Goal: Task Accomplishment & Management: Manage account settings

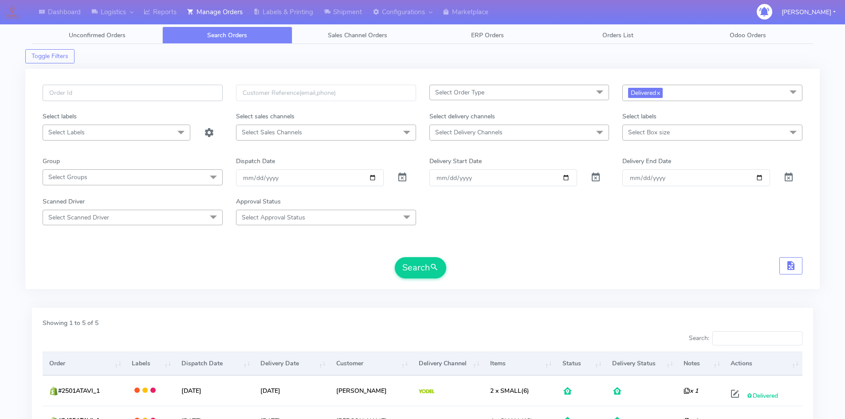
click at [136, 87] on input "text" at bounding box center [133, 93] width 180 height 16
click at [287, 13] on link "Labels & Printing" at bounding box center [283, 12] width 71 height 24
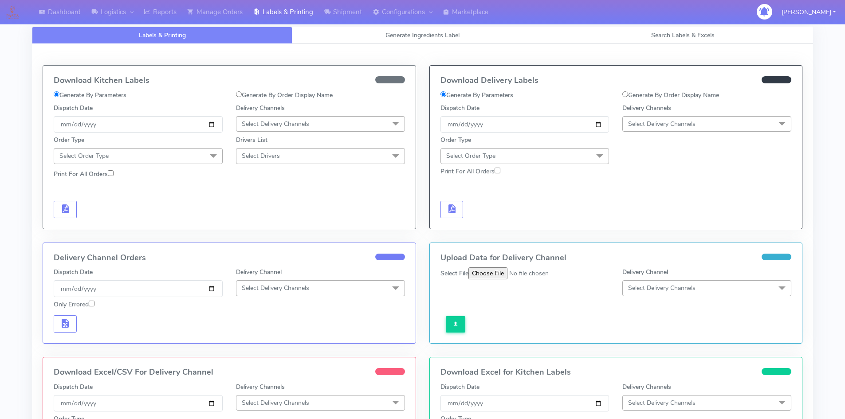
click at [276, 94] on label "Generate By Order Display Name" at bounding box center [284, 95] width 97 height 9
click at [242, 94] on input "Generate By Order Display Name" at bounding box center [239, 94] width 6 height 6
radio input "true"
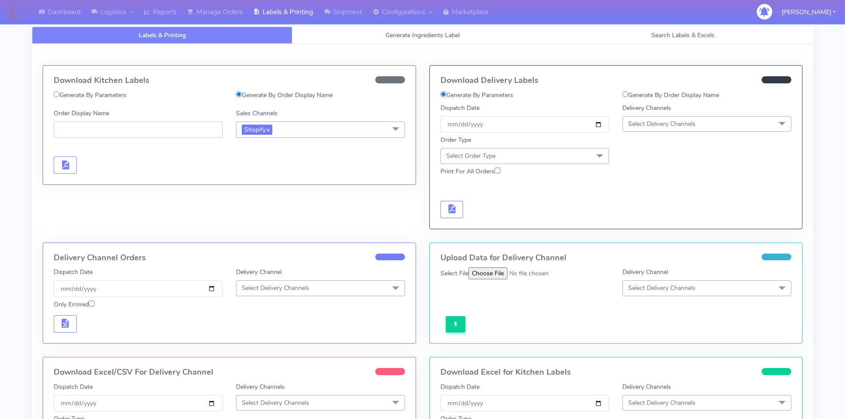
click at [150, 125] on input "Order Display Name" at bounding box center [138, 130] width 169 height 16
paste input "#PETEST2939_2"
type input "#PETEST2939_2"
click at [74, 166] on button "button" at bounding box center [65, 165] width 23 height 17
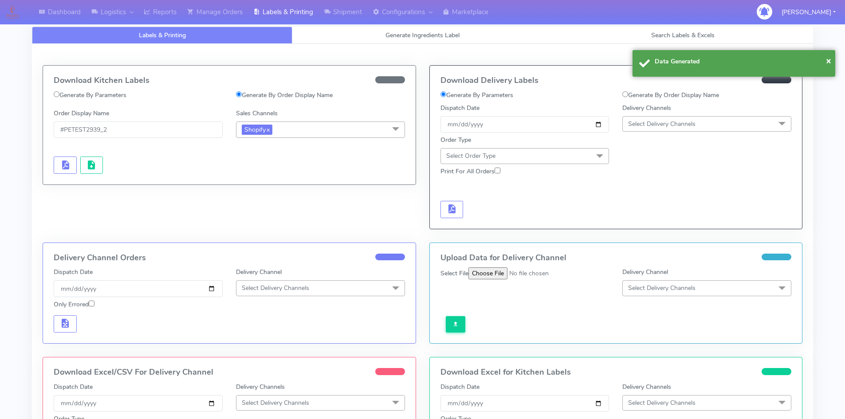
click at [104, 166] on div at bounding box center [138, 165] width 182 height 17
click at [89, 166] on span "button" at bounding box center [91, 167] width 11 height 8
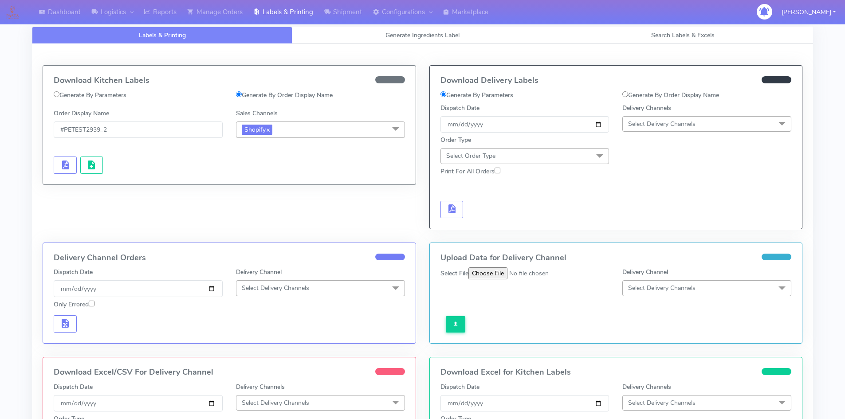
click at [637, 97] on label "Generate By Order Display Name" at bounding box center [671, 95] width 97 height 9
click at [628, 97] on input "Generate By Order Display Name" at bounding box center [626, 94] width 6 height 6
radio input "true"
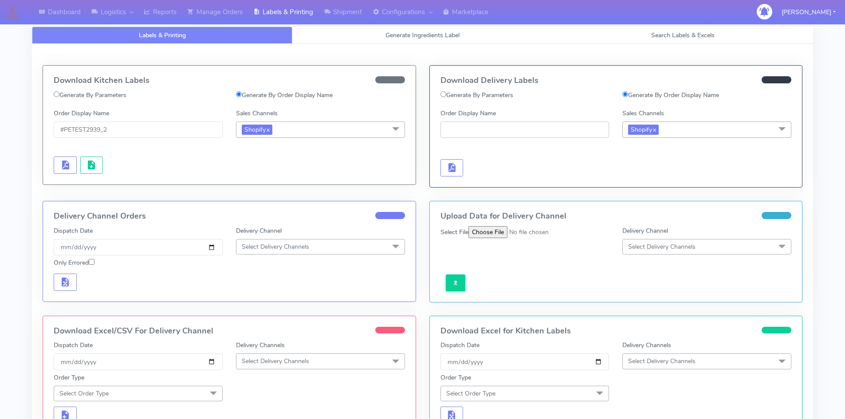
click at [536, 131] on input "Order Display Name" at bounding box center [525, 130] width 169 height 16
paste input "#PETEST2939_2"
type input "#PETEST2939_2"
click at [459, 170] on button "button" at bounding box center [452, 167] width 23 height 17
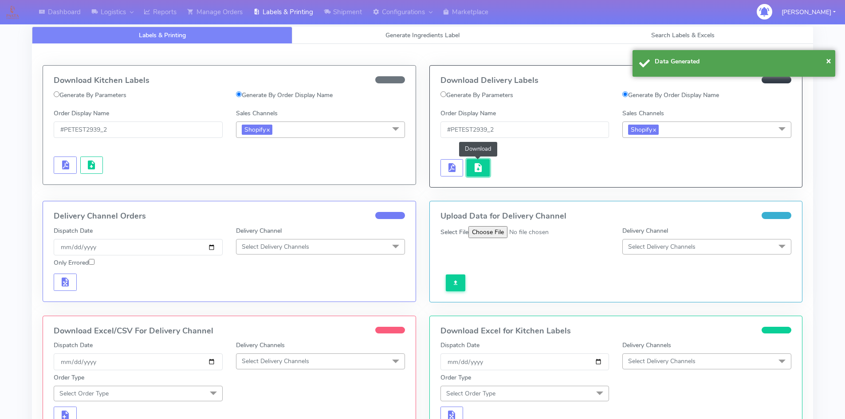
click at [489, 168] on button "button" at bounding box center [478, 167] width 23 height 17
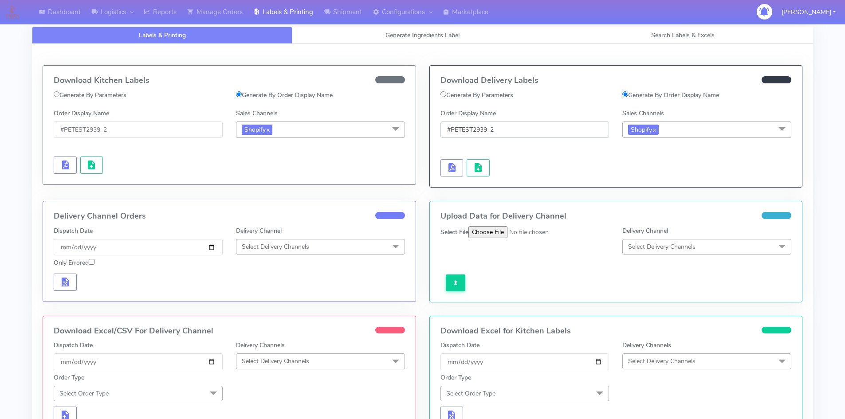
drag, startPoint x: 477, startPoint y: 130, endPoint x: 506, endPoint y: 130, distance: 28.8
click at [506, 130] on input "#PETEST2939_2" at bounding box center [525, 130] width 169 height 16
drag, startPoint x: 506, startPoint y: 130, endPoint x: 426, endPoint y: 134, distance: 80.4
click at [426, 134] on div "Download Delivery Labels Generate By Parameters Generate By Order Display Name …" at bounding box center [616, 133] width 387 height 136
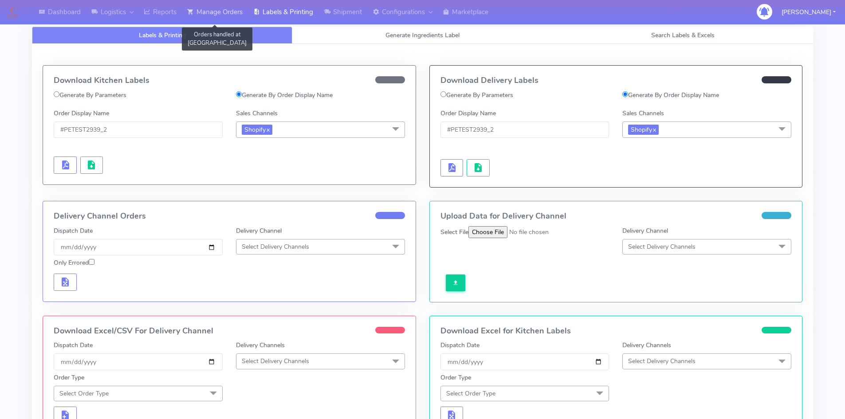
click at [207, 14] on link "Manage Orders" at bounding box center [215, 12] width 66 height 24
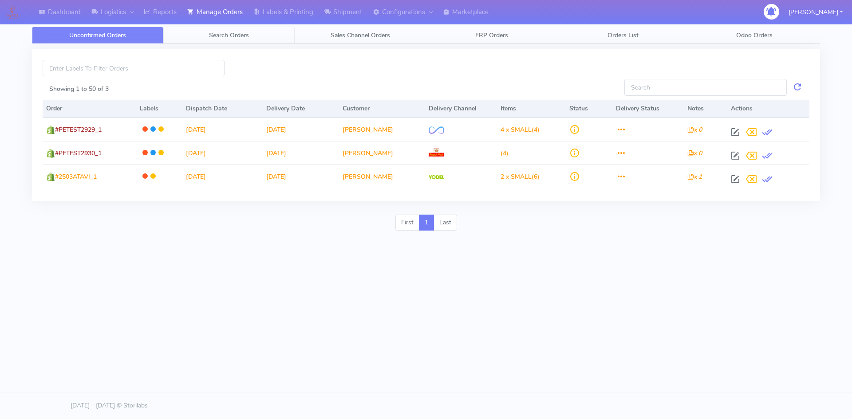
click at [242, 33] on span "Search Orders" at bounding box center [229, 35] width 40 height 8
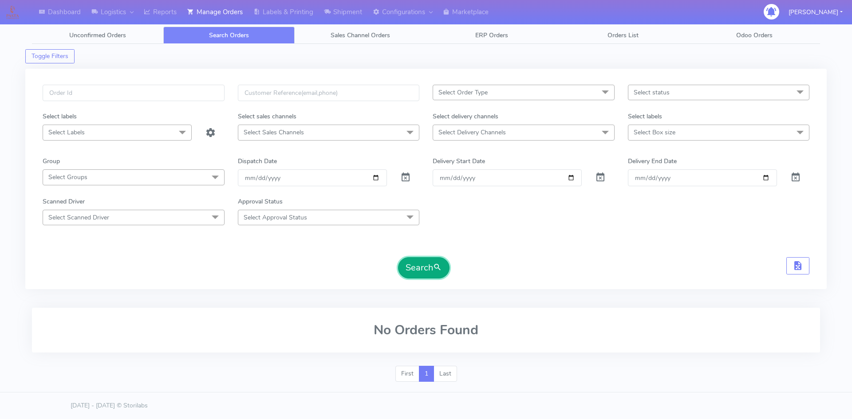
click at [419, 272] on button "Search" at bounding box center [423, 267] width 51 height 21
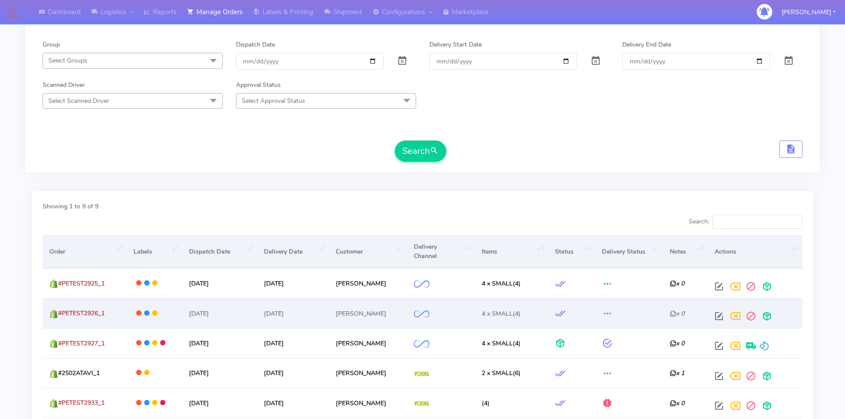
scroll to position [45, 0]
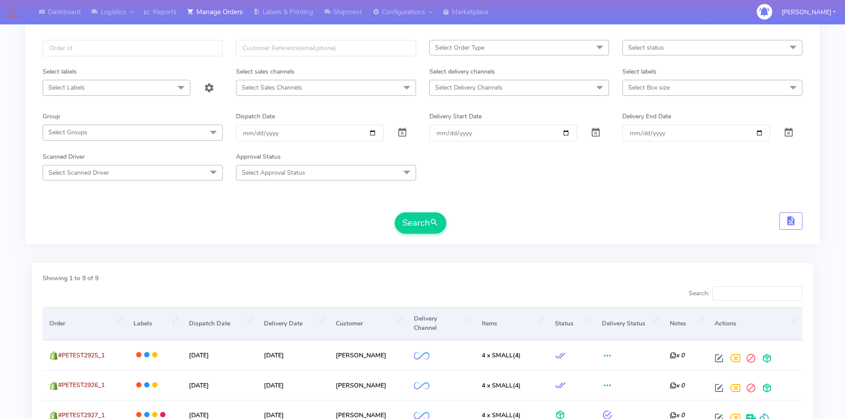
click at [709, 43] on span "Select status" at bounding box center [713, 48] width 180 height 16
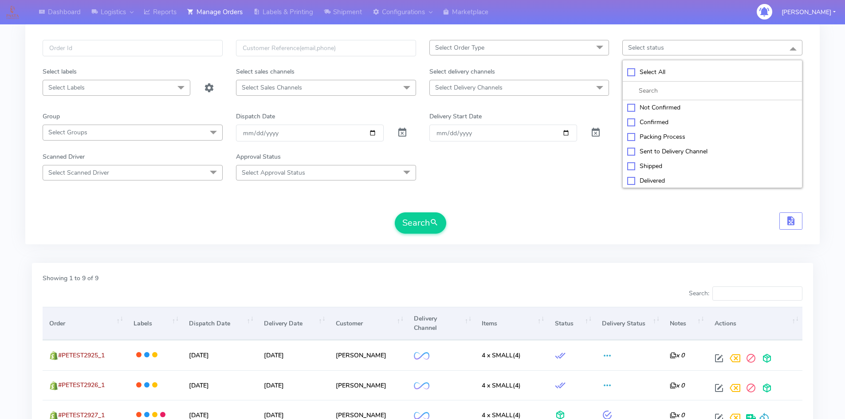
click at [653, 137] on div "Packing Process" at bounding box center [712, 136] width 170 height 9
checkbox input "true"
click at [648, 152] on div "Sent to Delivery Channel" at bounding box center [712, 152] width 170 height 9
checkbox input "true"
click at [631, 163] on div "Shipped" at bounding box center [712, 166] width 170 height 9
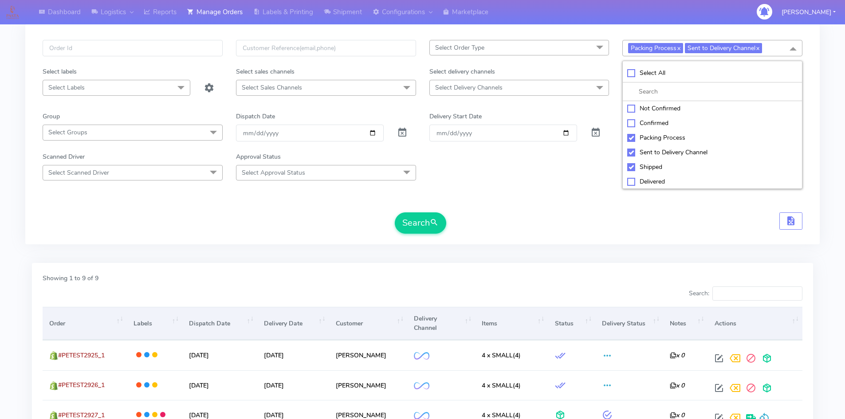
checkbox input "true"
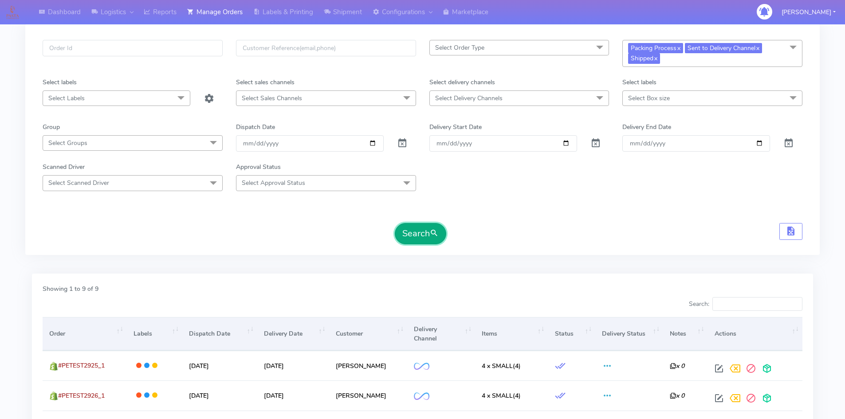
click at [426, 232] on button "Search" at bounding box center [420, 233] width 51 height 21
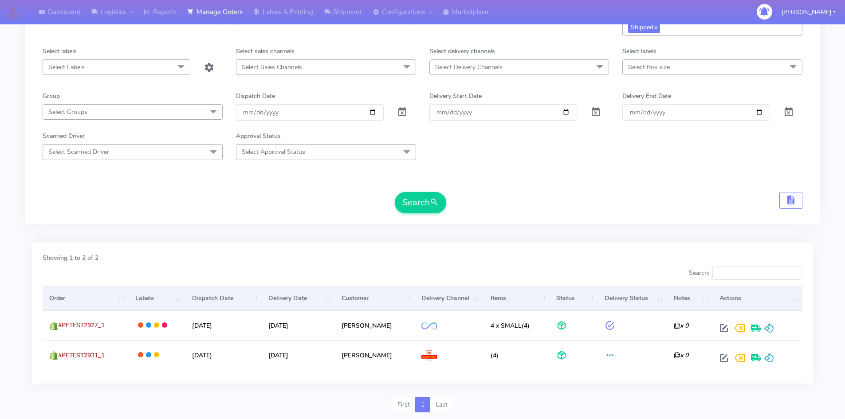
scroll to position [103, 0]
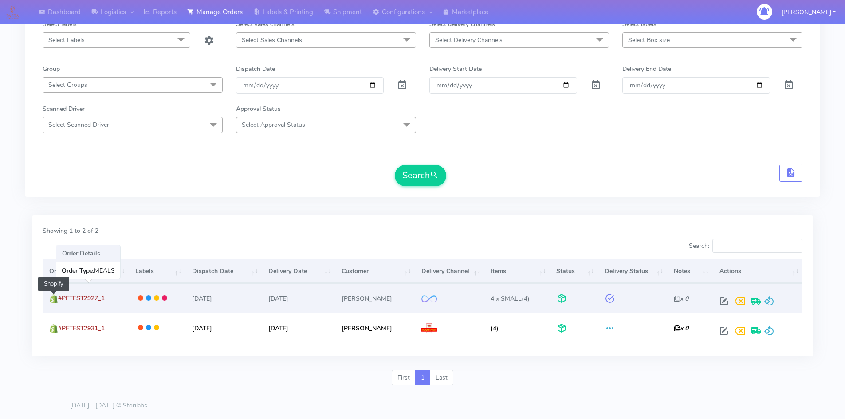
drag, startPoint x: 111, startPoint y: 302, endPoint x: 58, endPoint y: 301, distance: 53.7
click at [58, 301] on td "#PETEST2927_1 Shopify" at bounding box center [86, 299] width 86 height 30
copy span "#PETEST2927_1"
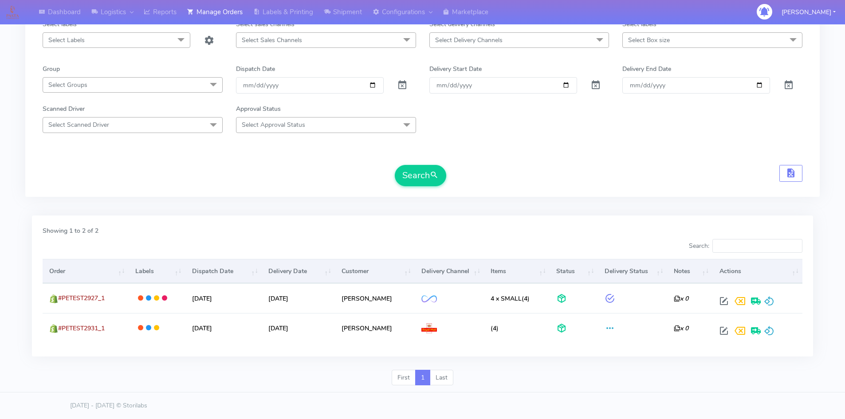
click at [218, 215] on div "Showing 1 to 2 of 2 Search: Order Labels Dispatch Date Delivery Date Customer D…" at bounding box center [422, 290] width 795 height 160
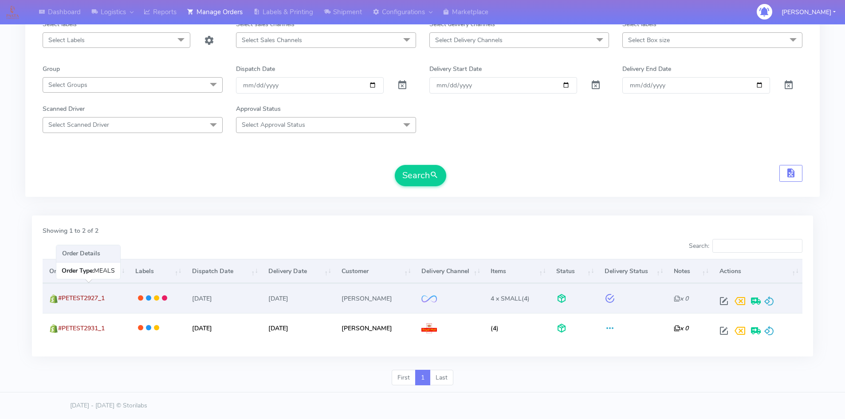
drag, startPoint x: 86, startPoint y: 301, endPoint x: 110, endPoint y: 299, distance: 24.9
click at [110, 299] on td "#PETEST2927_1" at bounding box center [86, 299] width 86 height 30
drag, startPoint x: 110, startPoint y: 299, endPoint x: 59, endPoint y: 303, distance: 51.2
click at [59, 303] on td "#PETEST2927_1" at bounding box center [86, 299] width 86 height 30
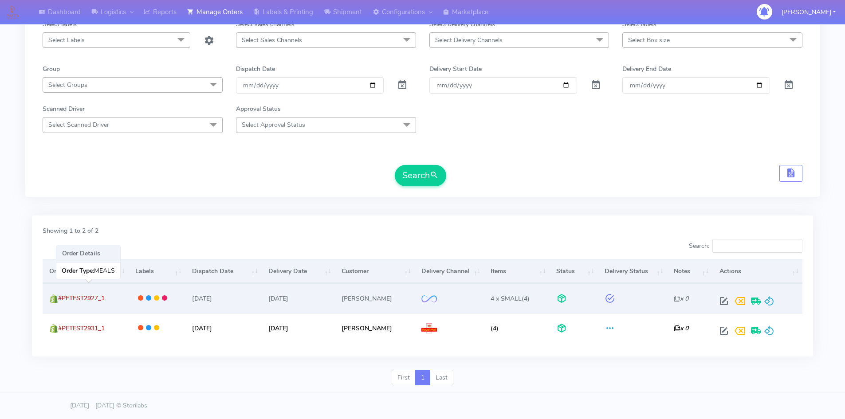
copy span "#PETEST2927_1"
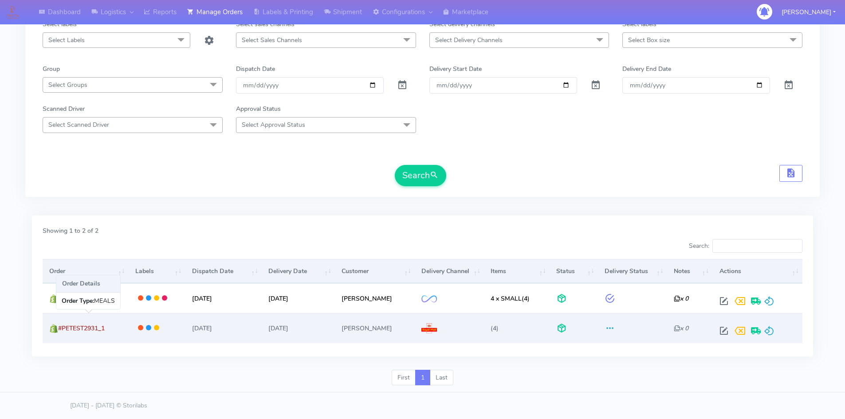
drag, startPoint x: 102, startPoint y: 334, endPoint x: 58, endPoint y: 329, distance: 43.7
click at [58, 329] on td "#PETEST2931_1" at bounding box center [86, 328] width 86 height 30
copy span "#PETEST2931_1"
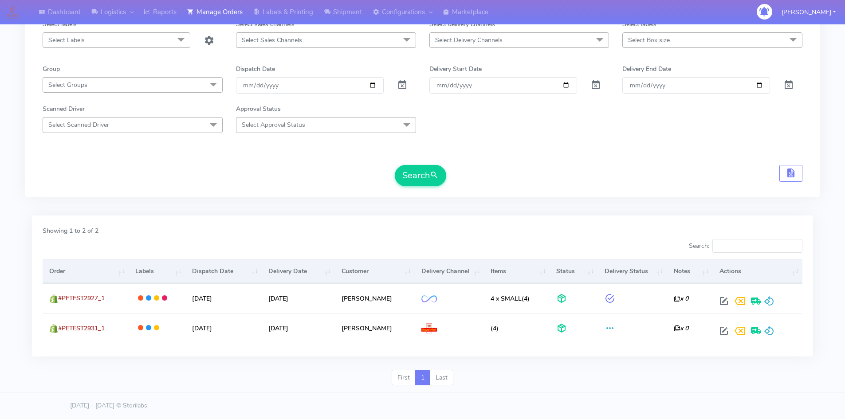
scroll to position [0, 0]
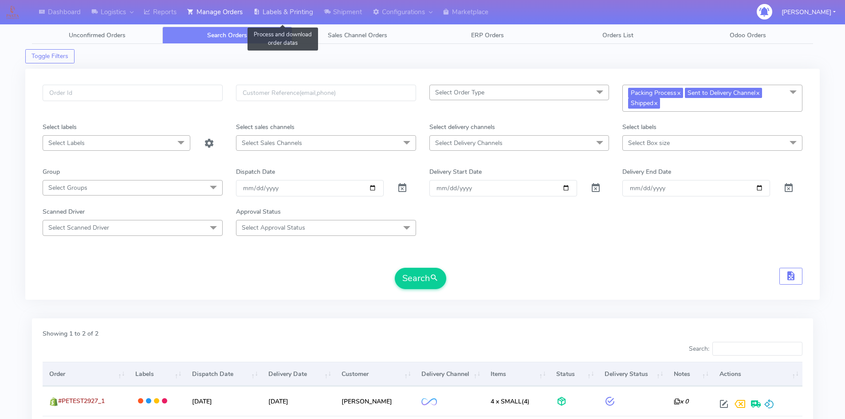
click at [280, 16] on link "Labels & Printing" at bounding box center [283, 12] width 71 height 24
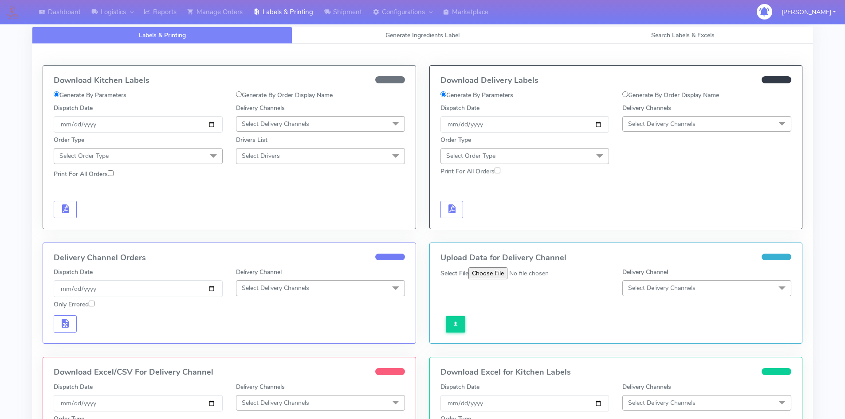
click at [641, 99] on label "Generate By Order Display Name" at bounding box center [671, 95] width 97 height 9
click at [628, 97] on input "Generate By Order Display Name" at bounding box center [626, 94] width 6 height 6
radio input "true"
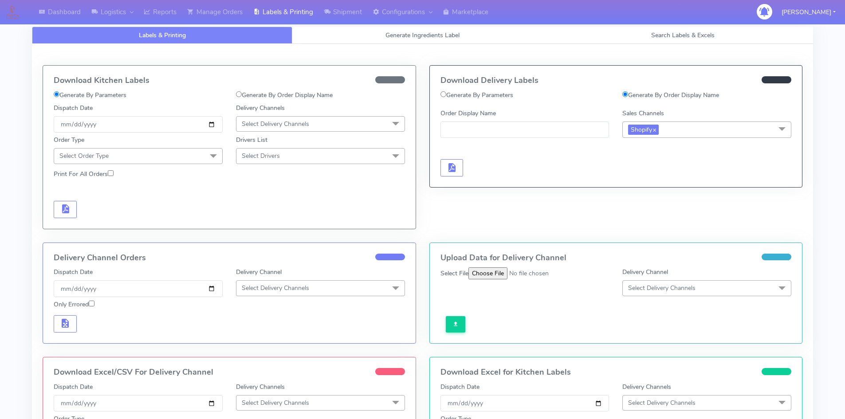
click at [643, 93] on label "Generate By Order Display Name" at bounding box center [671, 95] width 97 height 9
click at [628, 93] on input "Generate By Order Display Name" at bounding box center [626, 94] width 6 height 6
click at [564, 125] on input "Order Display Name" at bounding box center [525, 130] width 169 height 16
paste input "#PETEST2931_1"
click at [448, 130] on input "#PETEST2931_1" at bounding box center [525, 130] width 169 height 16
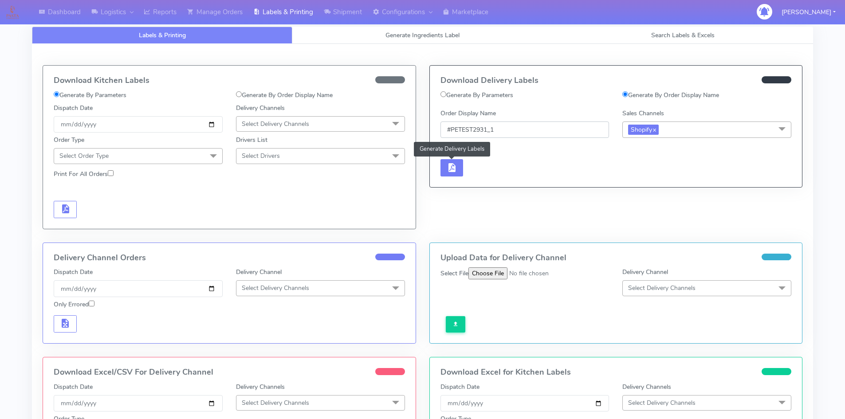
type input "#PETEST2931_1"
click at [458, 162] on button "button" at bounding box center [452, 167] width 23 height 17
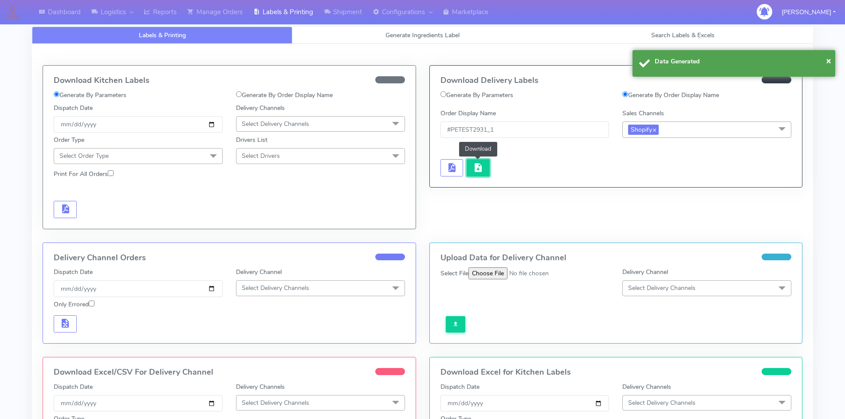
click at [488, 166] on button "button" at bounding box center [478, 167] width 23 height 17
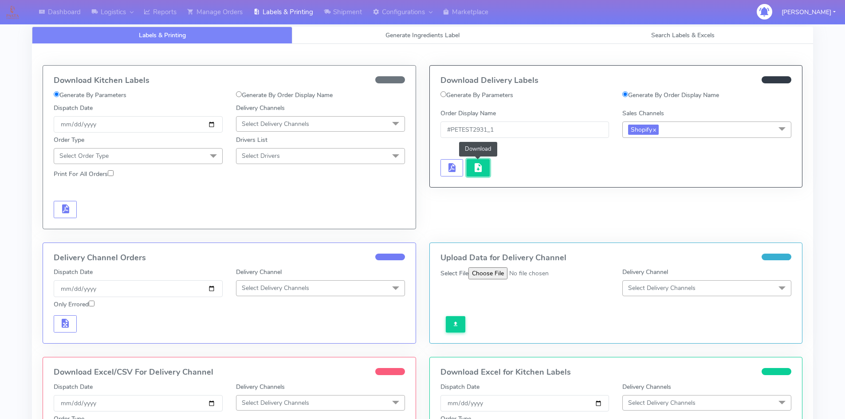
click at [483, 170] on span "button" at bounding box center [478, 170] width 11 height 8
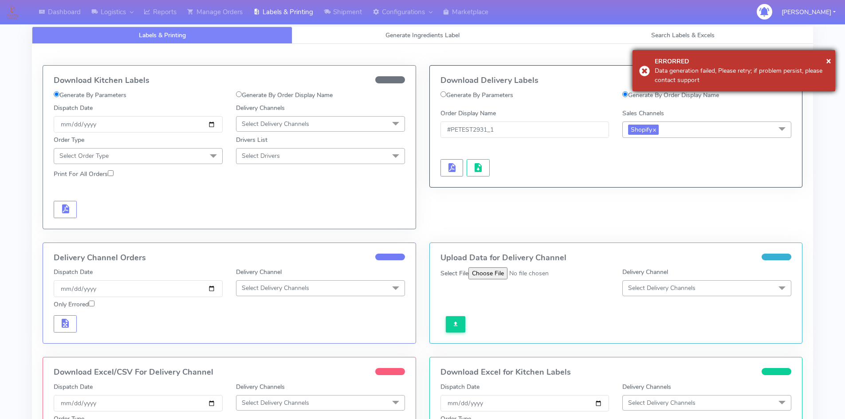
click at [732, 71] on div "Data generation failed, Please retry; if problem persist, please contact support" at bounding box center [742, 75] width 174 height 19
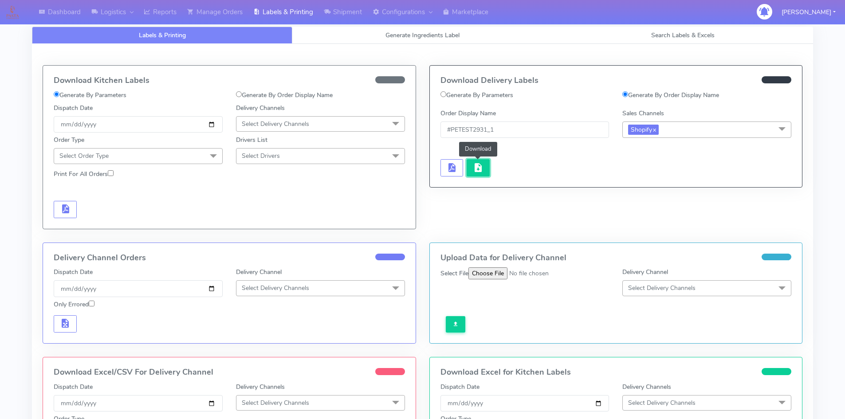
click at [485, 164] on button "button" at bounding box center [478, 167] width 23 height 17
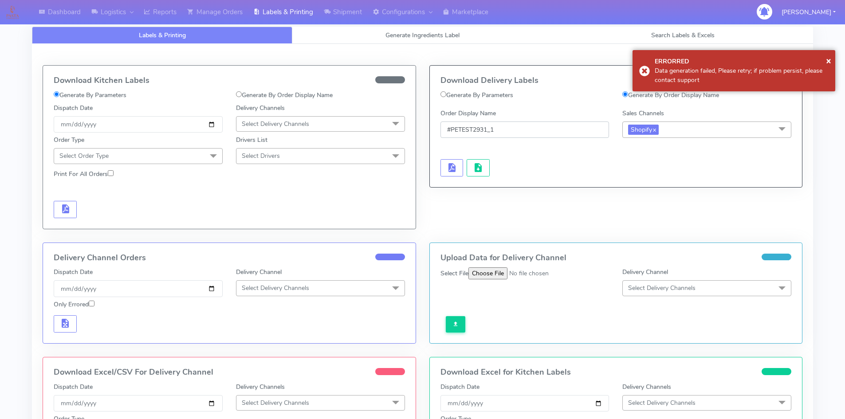
click at [513, 130] on input "#PETEST2931_1" at bounding box center [525, 130] width 169 height 16
click at [449, 129] on input "#PETEST2931_1" at bounding box center [525, 130] width 169 height 16
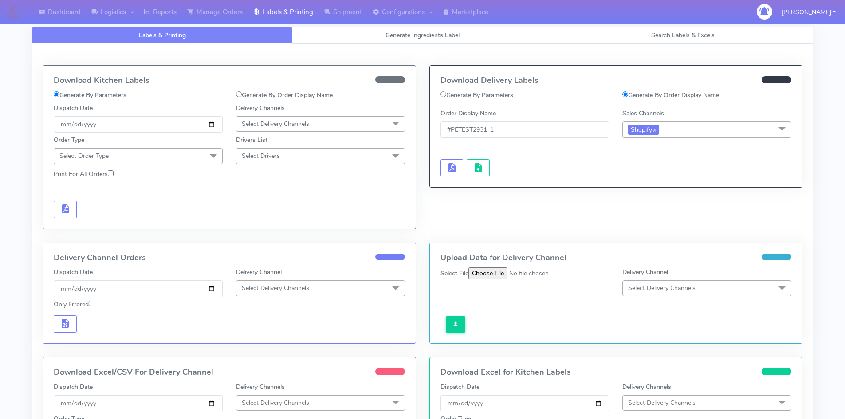
click at [530, 165] on div at bounding box center [525, 159] width 182 height 36
click at [221, 10] on link "Manage Orders" at bounding box center [215, 12] width 66 height 24
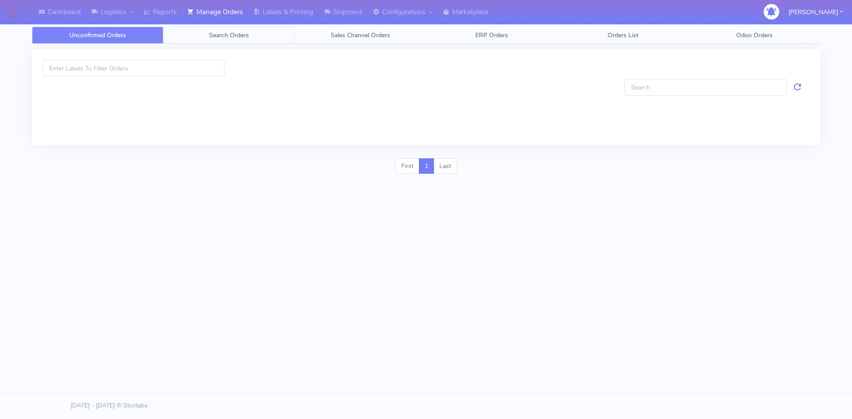
click at [234, 40] on link "Search Orders" at bounding box center [228, 35] width 131 height 17
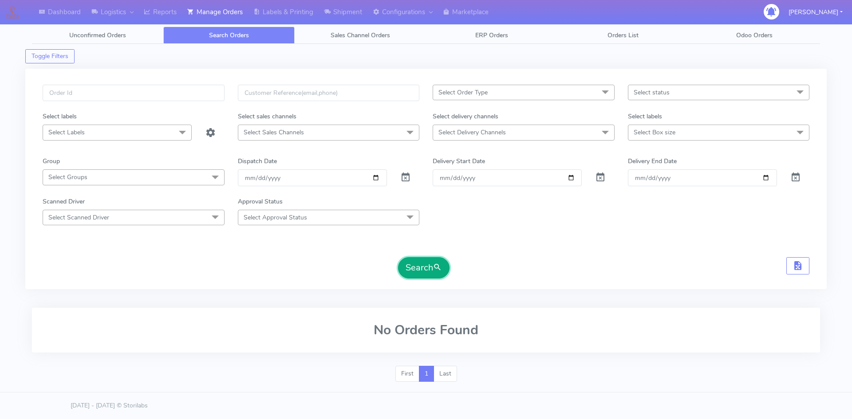
click at [411, 268] on button "Search" at bounding box center [423, 267] width 51 height 21
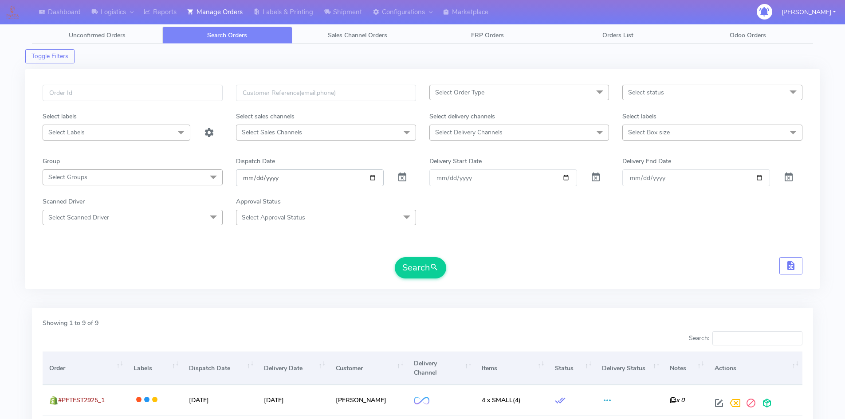
click at [374, 177] on input "[DATE]" at bounding box center [310, 178] width 148 height 16
type input "[DATE]"
click at [419, 259] on button "Search" at bounding box center [420, 267] width 51 height 21
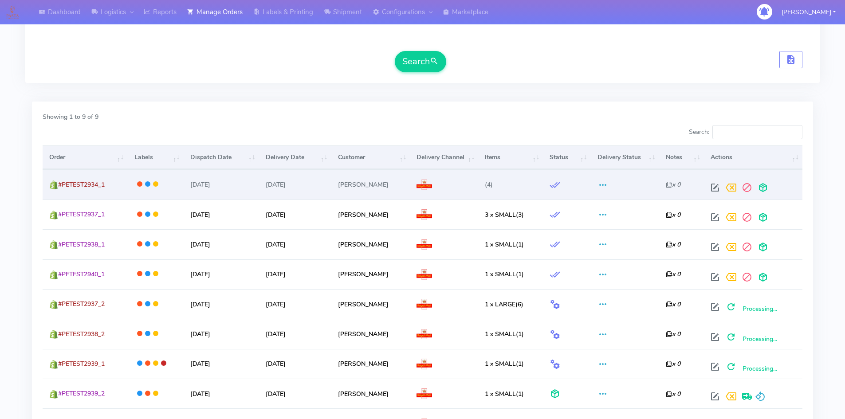
scroll to position [302, 0]
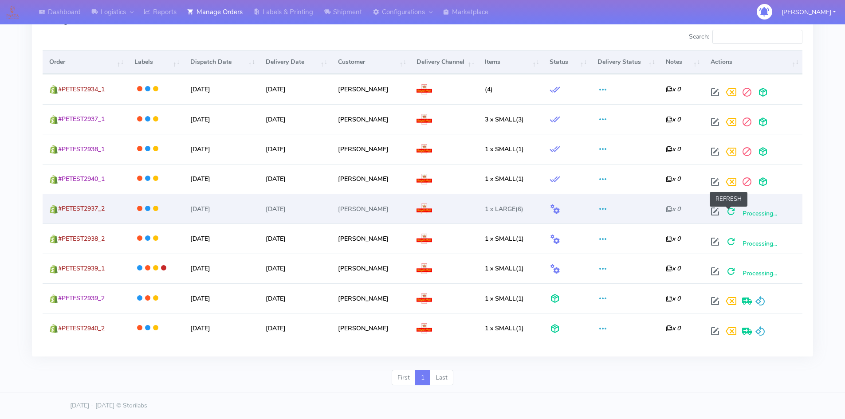
click at [731, 212] on span at bounding box center [731, 213] width 16 height 8
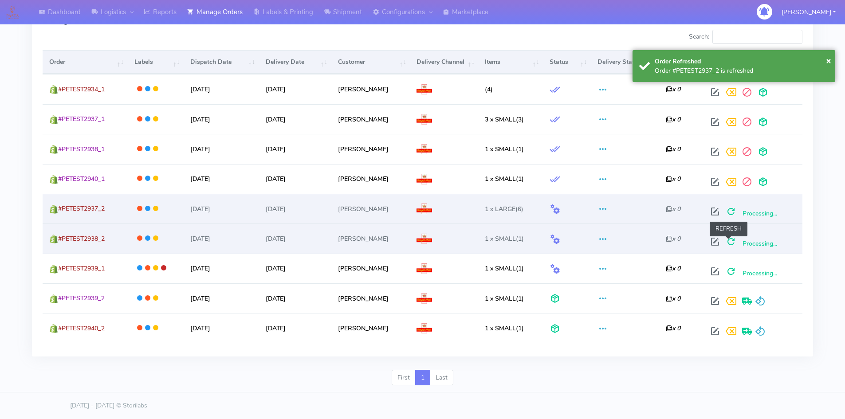
click at [730, 244] on span at bounding box center [731, 244] width 16 height 8
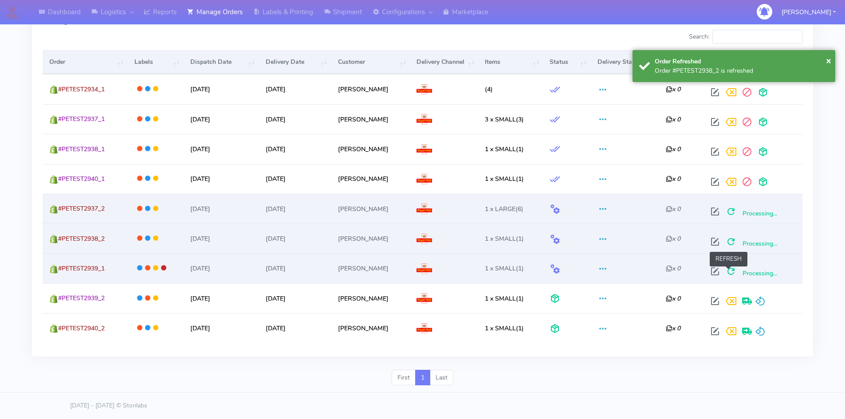
click at [730, 271] on span at bounding box center [731, 273] width 16 height 8
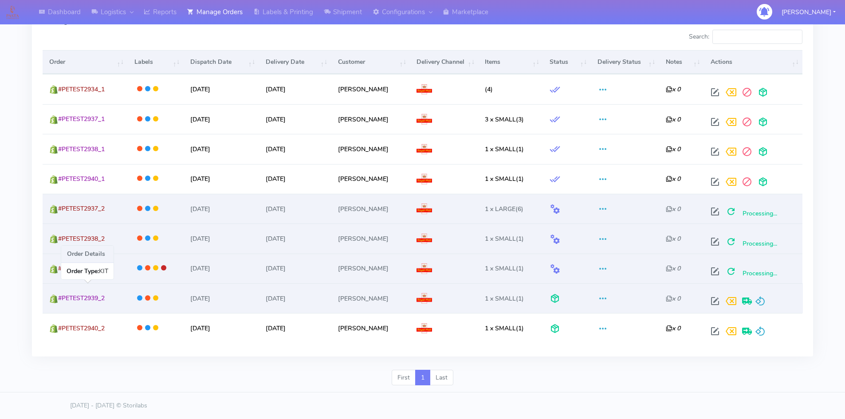
click at [107, 296] on td "#PETEST2939_2" at bounding box center [85, 299] width 85 height 30
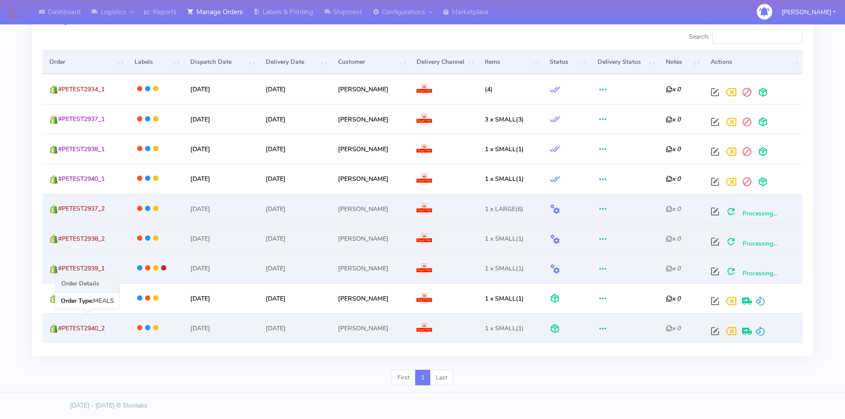
drag, startPoint x: 108, startPoint y: 329, endPoint x: 59, endPoint y: 327, distance: 48.8
click at [59, 327] on span "#PETEST2940_2" at bounding box center [81, 328] width 47 height 8
copy span "#PETEST2940_2"
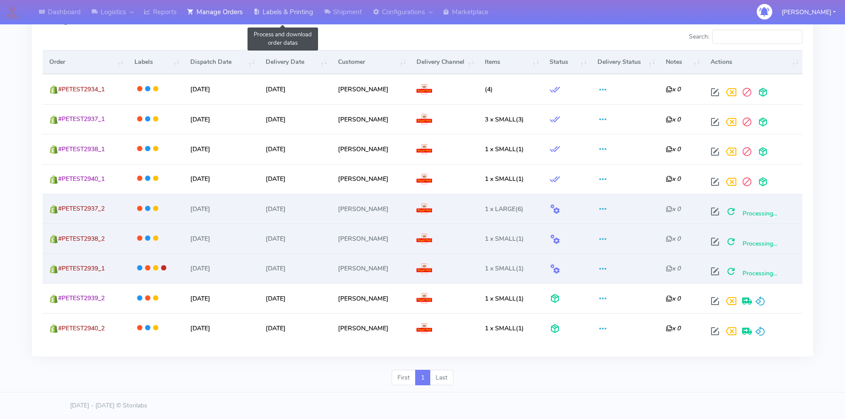
click at [271, 14] on link "Labels & Printing" at bounding box center [283, 12] width 71 height 24
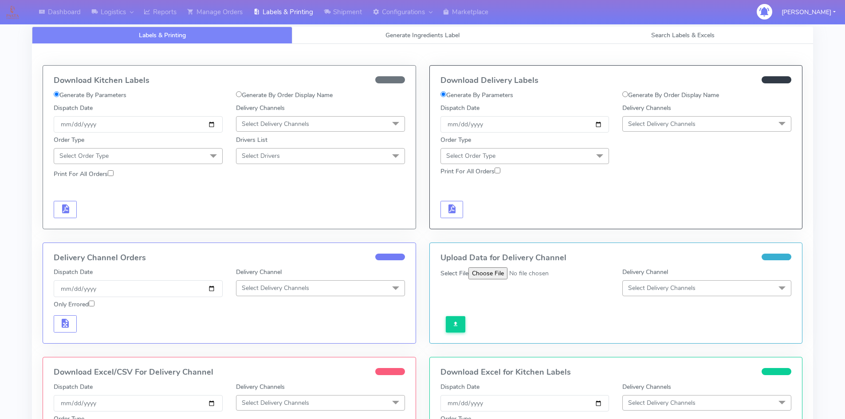
click at [639, 94] on label "Generate By Order Display Name" at bounding box center [671, 95] width 97 height 9
click at [628, 94] on input "Generate By Order Display Name" at bounding box center [626, 94] width 6 height 6
radio input "true"
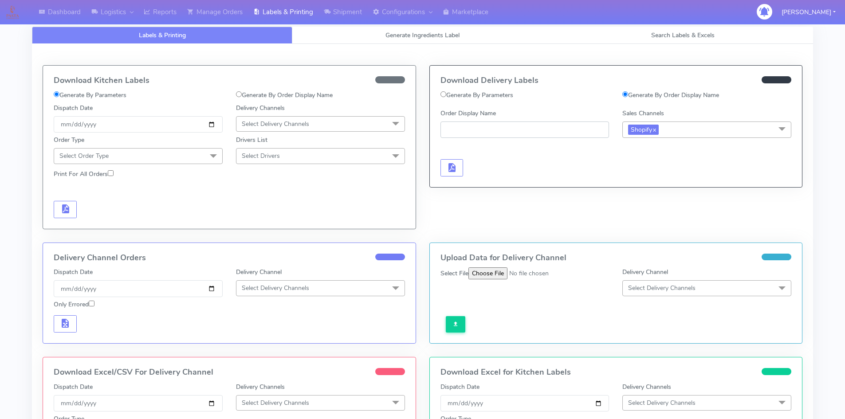
click at [475, 128] on input "Order Display Name" at bounding box center [525, 130] width 169 height 16
paste input "#PETEST2940_2"
click at [447, 129] on input "#PETEST2940_2" at bounding box center [525, 130] width 169 height 16
type input "#PETEST2940_2"
click at [448, 172] on span "button" at bounding box center [451, 170] width 11 height 8
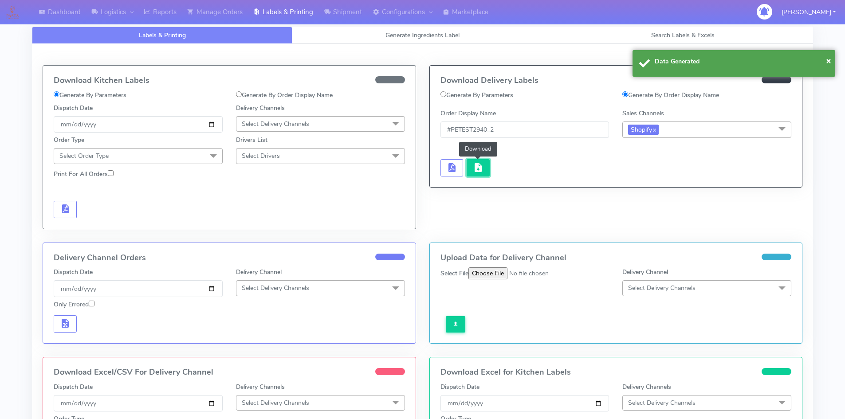
click at [485, 162] on button "button" at bounding box center [478, 167] width 23 height 17
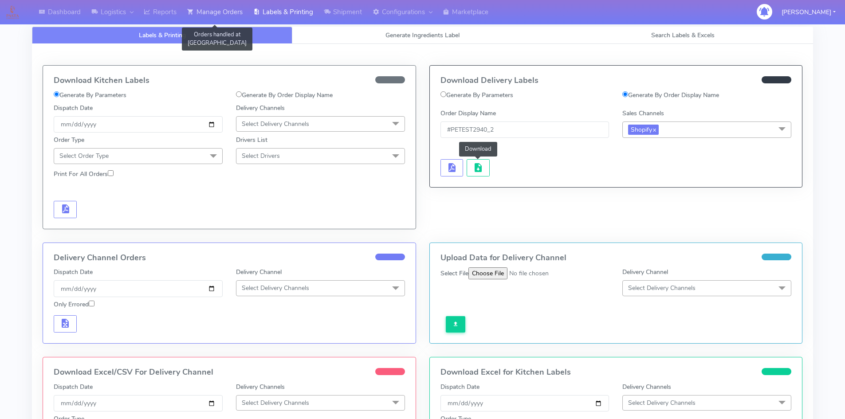
drag, startPoint x: 213, startPoint y: 6, endPoint x: 217, endPoint y: 15, distance: 10.1
click at [213, 6] on link "Manage Orders" at bounding box center [215, 12] width 66 height 24
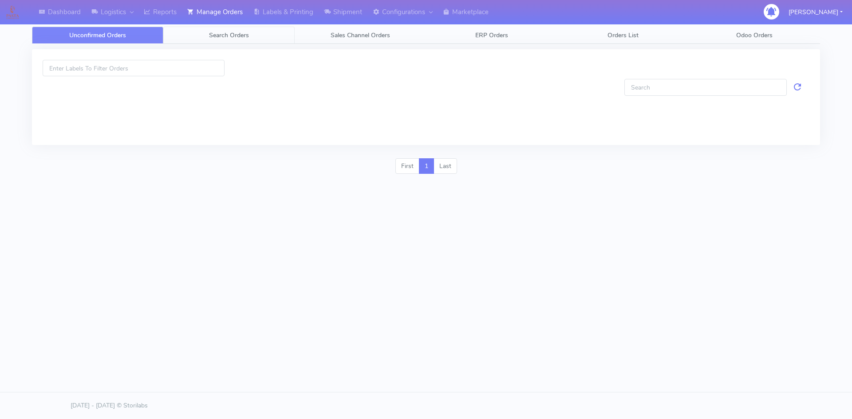
click at [252, 39] on link "Search Orders" at bounding box center [228, 35] width 131 height 17
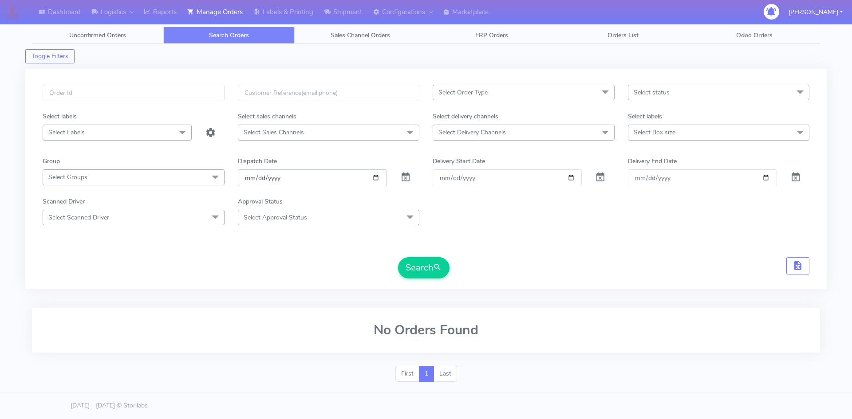
click at [379, 177] on input "[DATE]" at bounding box center [312, 178] width 149 height 16
type input "[DATE]"
click at [442, 275] on button "Search" at bounding box center [423, 267] width 51 height 21
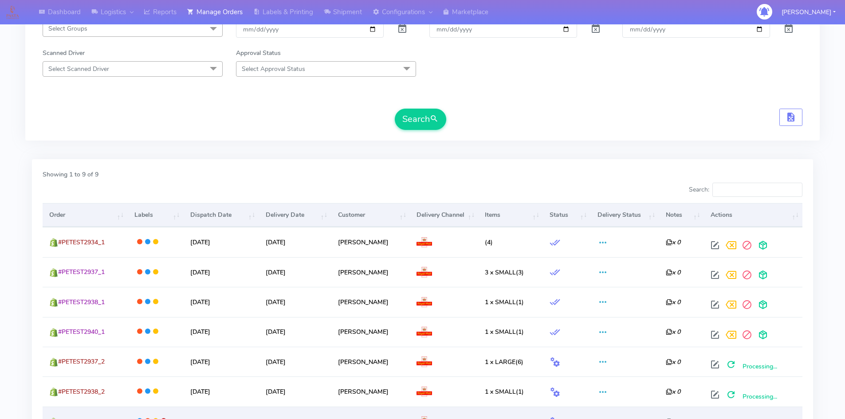
scroll to position [302, 0]
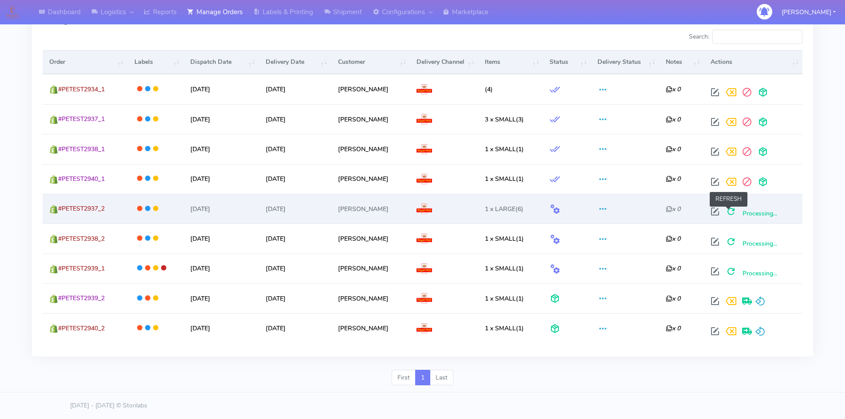
click at [726, 212] on span at bounding box center [731, 213] width 16 height 8
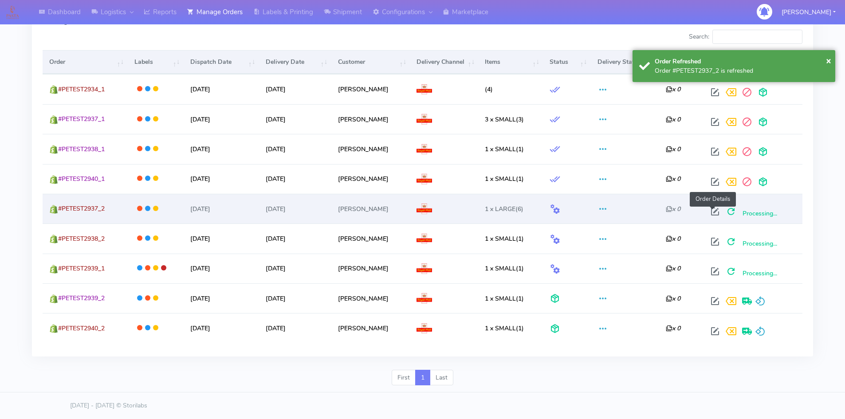
click at [718, 211] on span at bounding box center [715, 213] width 16 height 8
select select "3"
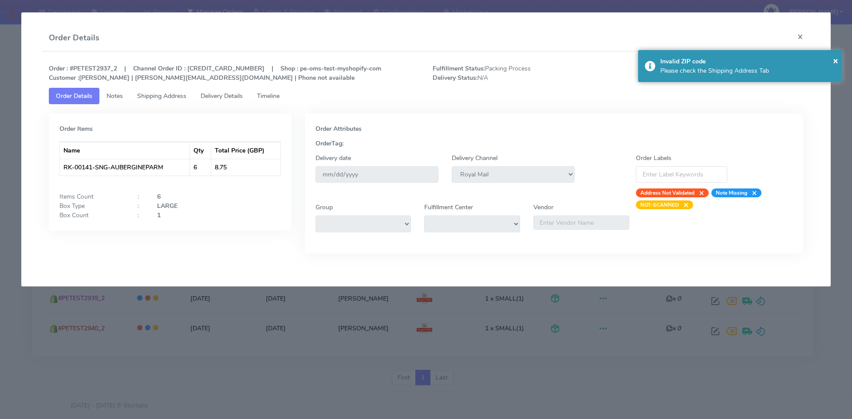
click at [278, 99] on span "Timeline" at bounding box center [268, 96] width 23 height 8
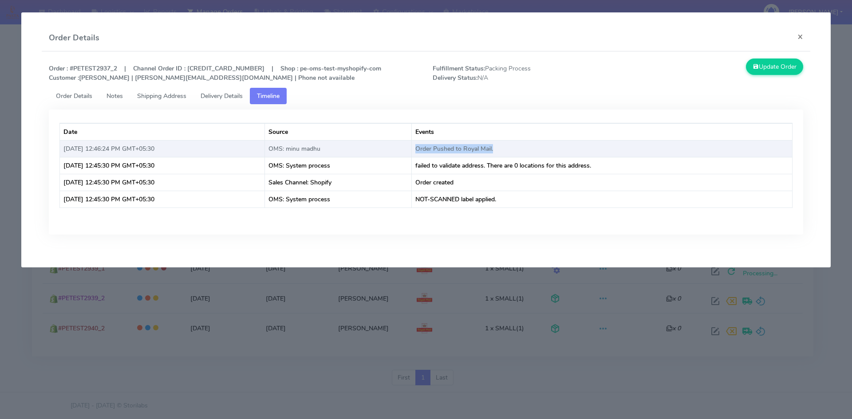
drag, startPoint x: 438, startPoint y: 148, endPoint x: 548, endPoint y: 146, distance: 110.1
click at [544, 145] on td "Order Pushed to Royal Mail." at bounding box center [602, 148] width 381 height 17
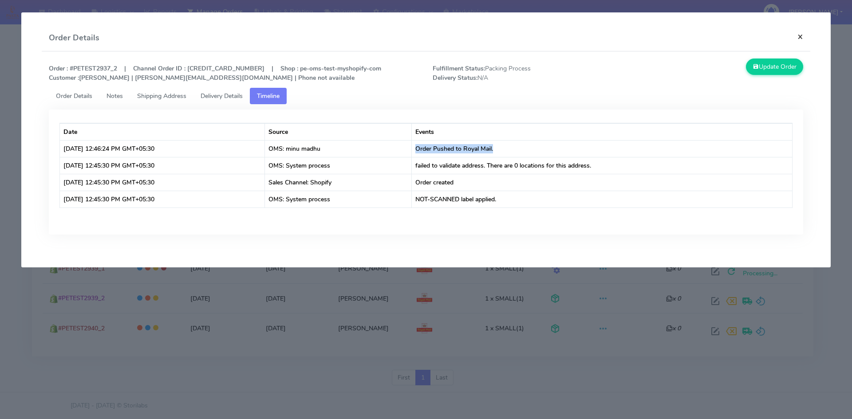
click at [802, 32] on button "×" at bounding box center [800, 37] width 20 height 24
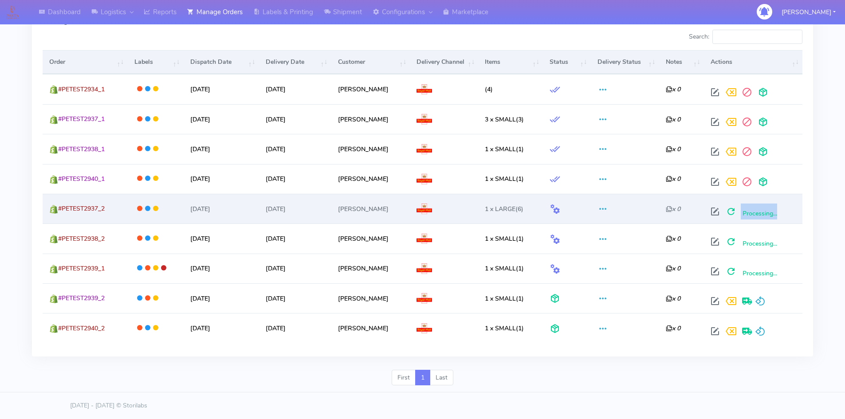
drag, startPoint x: 785, startPoint y: 215, endPoint x: 738, endPoint y: 219, distance: 46.3
click at [738, 219] on div "Processing..." at bounding box center [751, 212] width 89 height 16
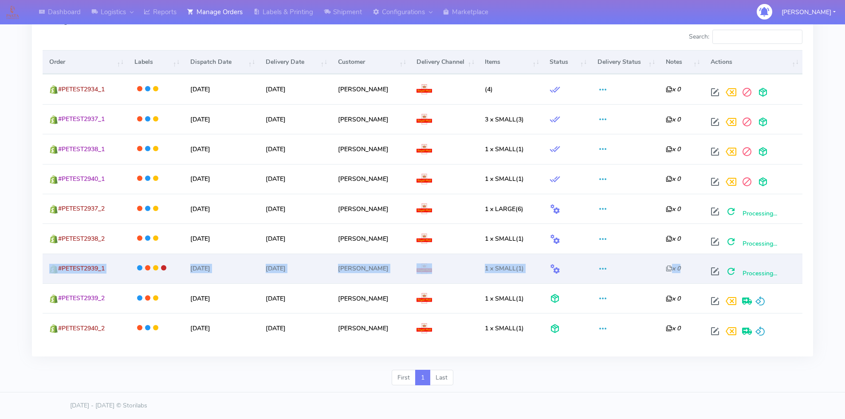
drag, startPoint x: 779, startPoint y: 244, endPoint x: 729, endPoint y: 258, distance: 52.1
click at [729, 258] on tbody "#PETEST2934_1 [DATE] [DATE] [PERSON_NAME] (4) x 0 #PETEST2937_1 [DATE] [DATE] […" at bounding box center [423, 208] width 760 height 269
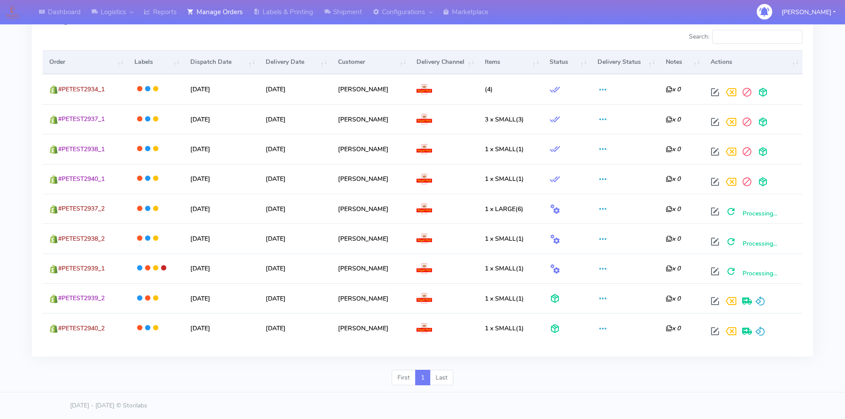
click at [305, 379] on div "First 1 Last" at bounding box center [422, 381] width 795 height 23
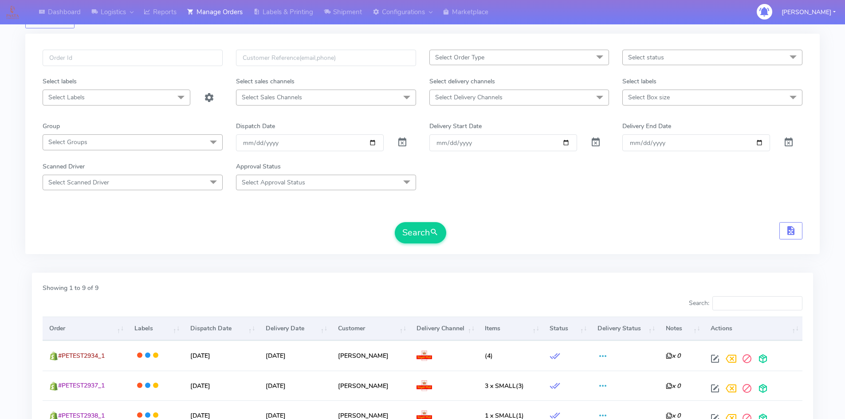
scroll to position [0, 0]
